Goal: Navigation & Orientation: Find specific page/section

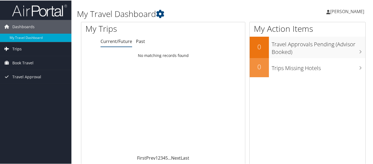
click at [23, 50] on link "Trips" at bounding box center [35, 49] width 71 height 14
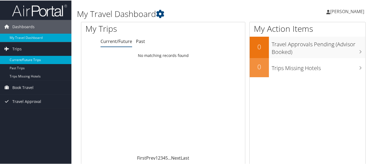
click at [27, 60] on link "Current/Future Trips" at bounding box center [35, 59] width 71 height 8
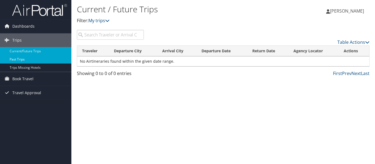
click at [27, 62] on link "Past Trips" at bounding box center [35, 59] width 71 height 8
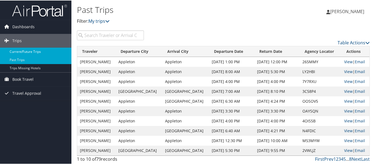
click at [19, 49] on link "Current/Future Trips" at bounding box center [35, 51] width 71 height 8
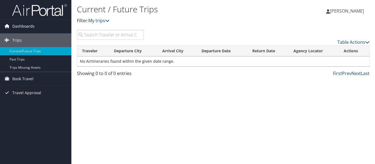
click at [24, 25] on span "Dashboards" at bounding box center [23, 26] width 22 height 14
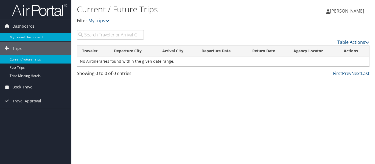
click at [26, 35] on link "My Travel Dashboard" at bounding box center [35, 37] width 71 height 8
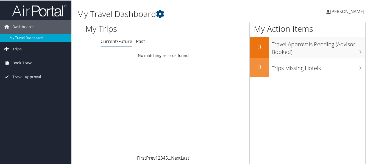
click at [21, 48] on span "Trips" at bounding box center [16, 49] width 9 height 14
click at [24, 87] on span "Book Travel" at bounding box center [22, 87] width 21 height 14
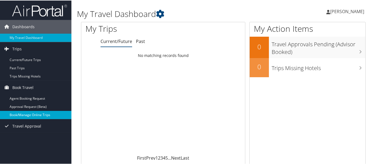
click at [30, 115] on link "Book/Manage Online Trips" at bounding box center [35, 115] width 71 height 8
